Goal: Find specific page/section: Find specific page/section

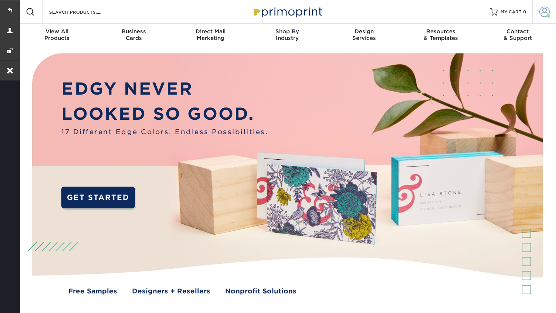
click at [542, 14] on span at bounding box center [544, 12] width 10 height 10
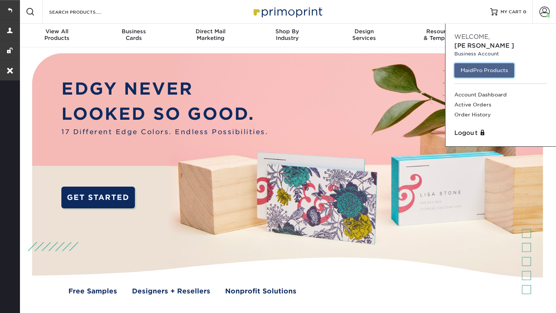
click at [507, 63] on link "MaidPro Products" at bounding box center [484, 70] width 60 height 14
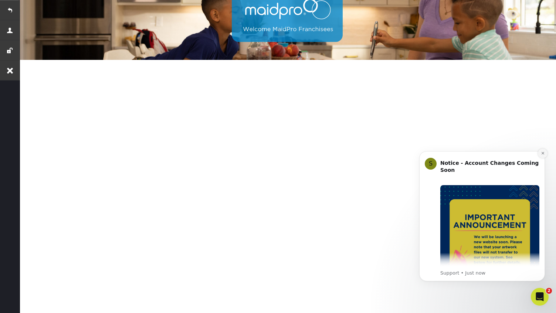
click at [542, 153] on icon "Dismiss notification" at bounding box center [542, 153] width 4 height 4
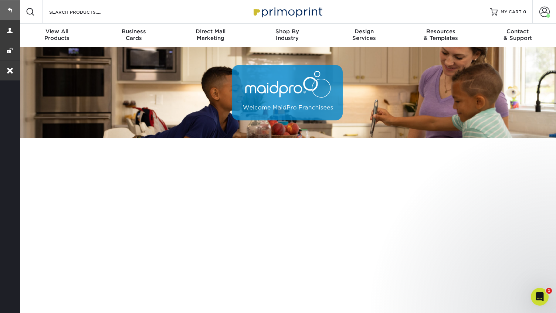
click at [13, 9] on link at bounding box center [10, 10] width 20 height 20
